Goal: Entertainment & Leisure: Consume media (video, audio)

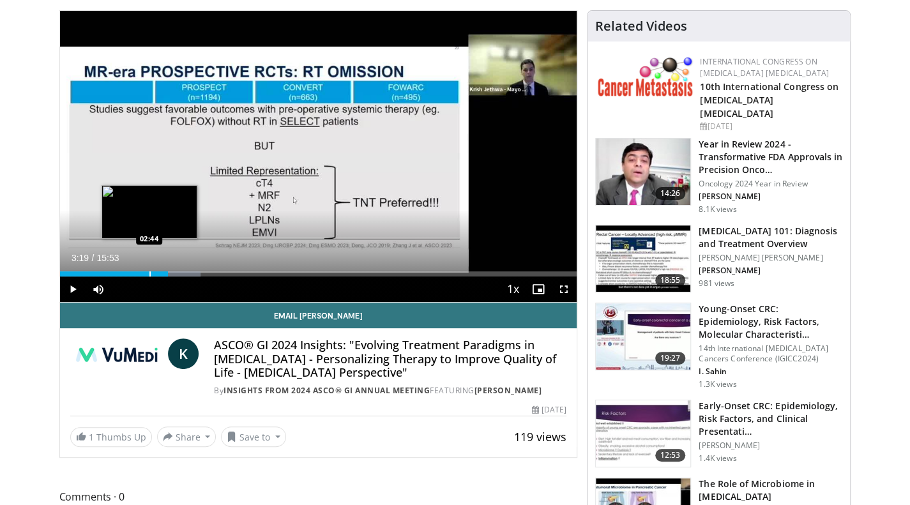
click at [149, 275] on div "Progress Bar" at bounding box center [149, 274] width 1 height 5
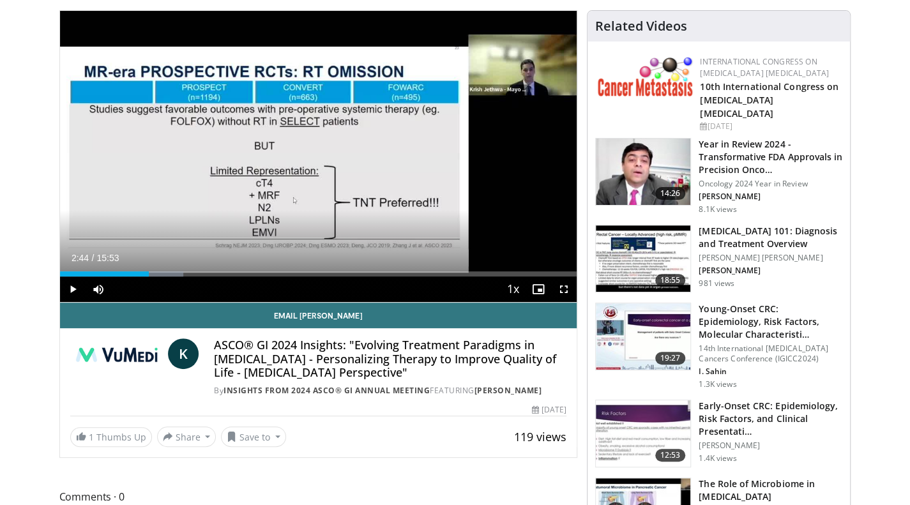
click at [76, 287] on span "Video Player" at bounding box center [73, 290] width 26 height 26
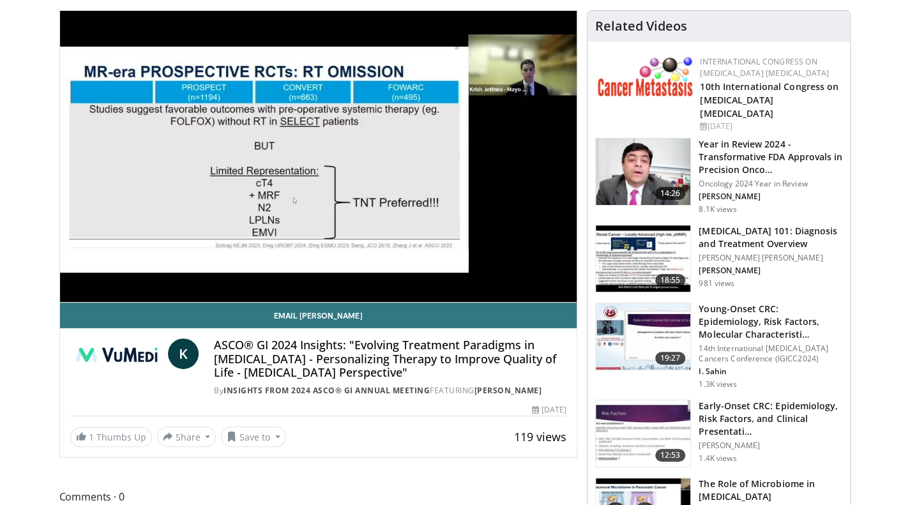
click at [312, 272] on video-js "**********" at bounding box center [318, 157] width 517 height 292
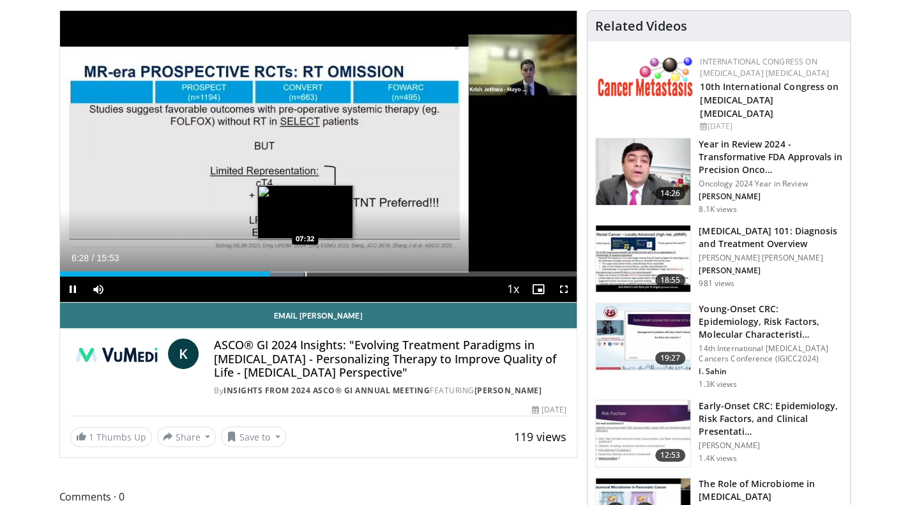
click at [305, 272] on div "Progress Bar" at bounding box center [305, 274] width 1 height 5
click at [296, 269] on div "Loaded : 54.51% 07:39 07:16" at bounding box center [318, 270] width 517 height 12
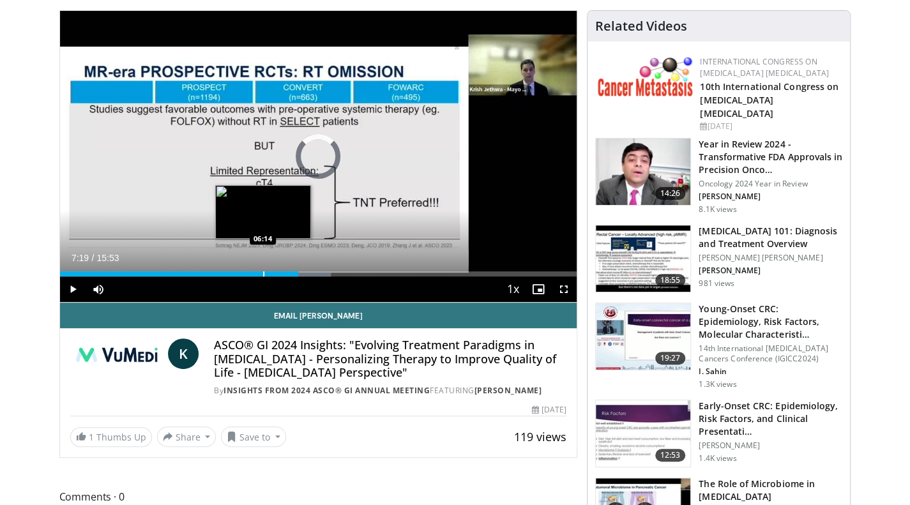
click at [263, 272] on div "Progress Bar" at bounding box center [263, 274] width 1 height 5
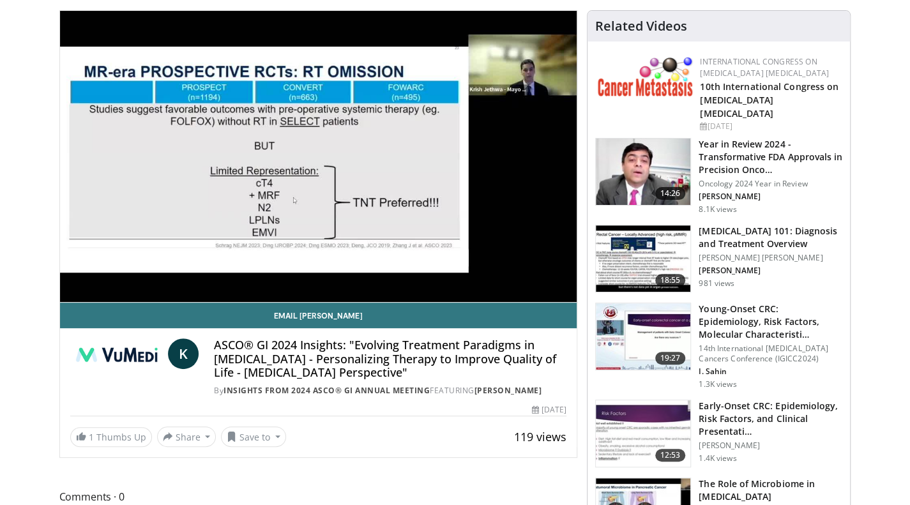
click at [261, 273] on div "20 seconds Tap to unmute" at bounding box center [318, 156] width 517 height 291
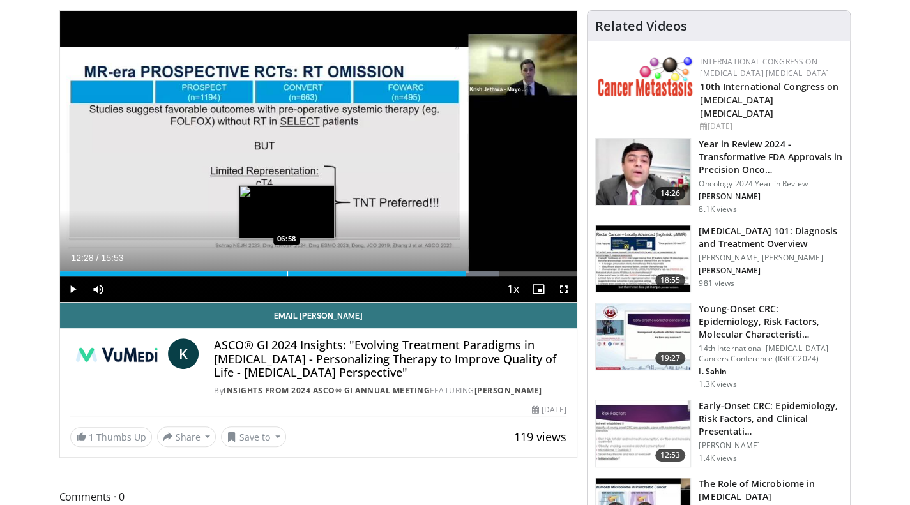
click at [287, 272] on div "Progress Bar" at bounding box center [287, 274] width 1 height 5
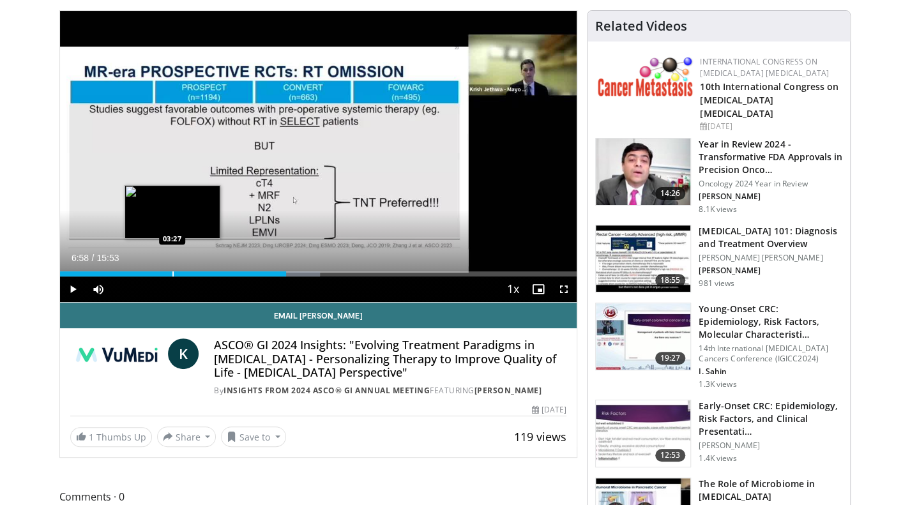
click at [172, 273] on div "Progress Bar" at bounding box center [172, 274] width 1 height 5
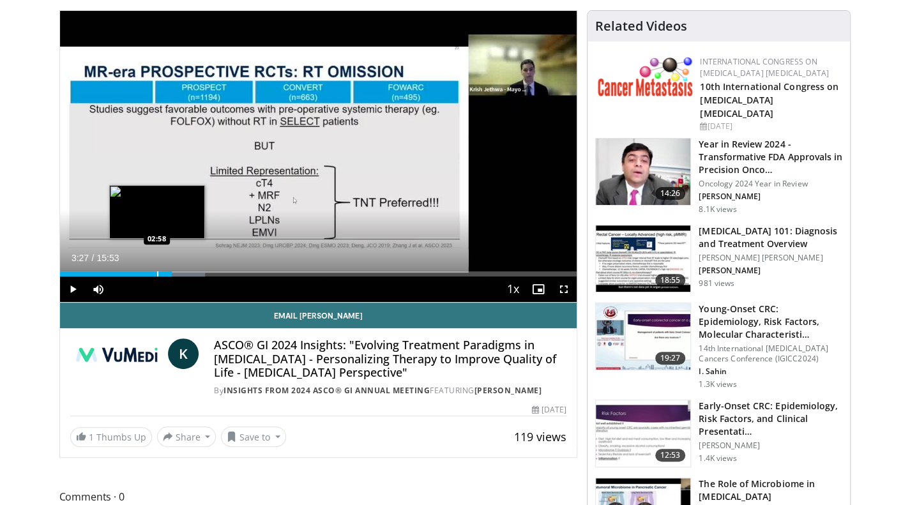
click at [157, 274] on div "Progress Bar" at bounding box center [157, 274] width 1 height 5
